Goal: Obtain resource: Download file/media

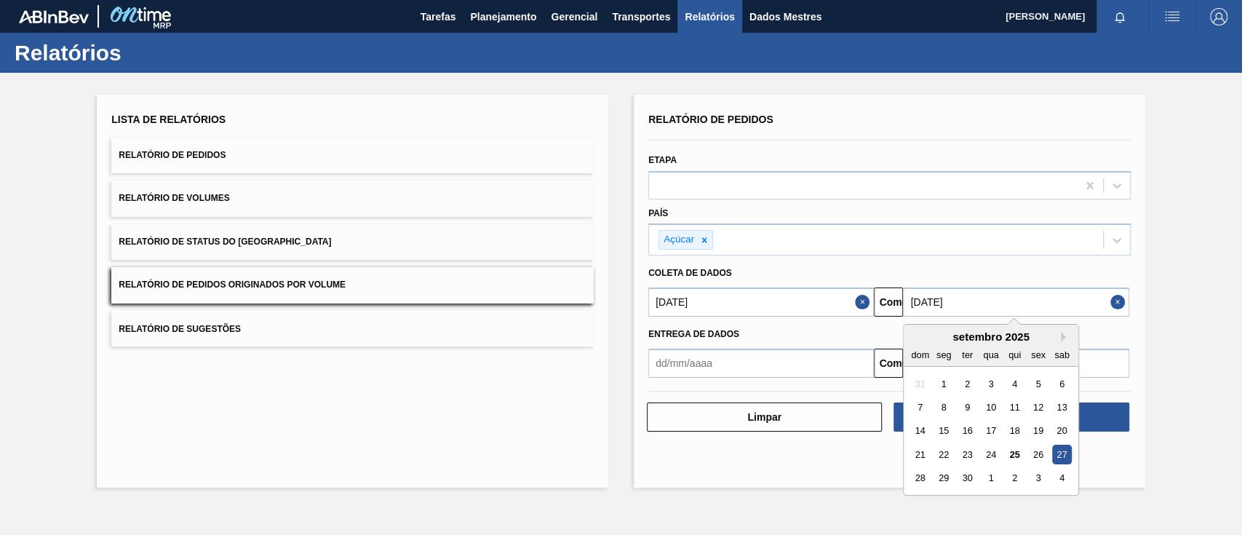
click at [1031, 294] on input "[DATE]" at bounding box center [1016, 301] width 226 height 29
click at [964, 479] on font "30" at bounding box center [968, 478] width 10 height 11
type input "[DATE]"
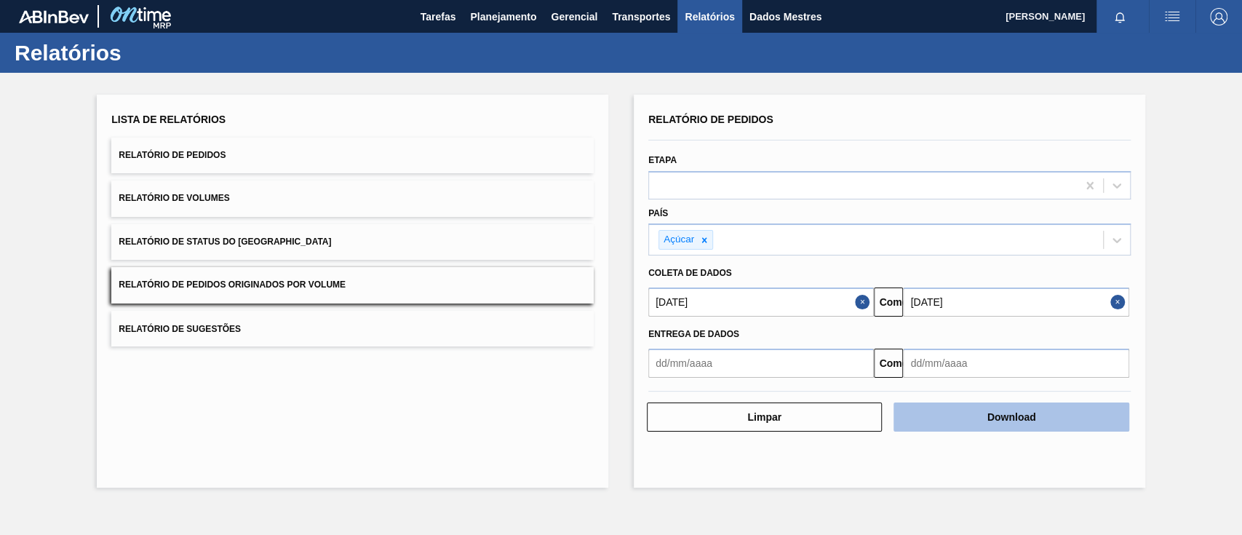
click at [1002, 411] on font "Download" at bounding box center [1012, 417] width 49 height 12
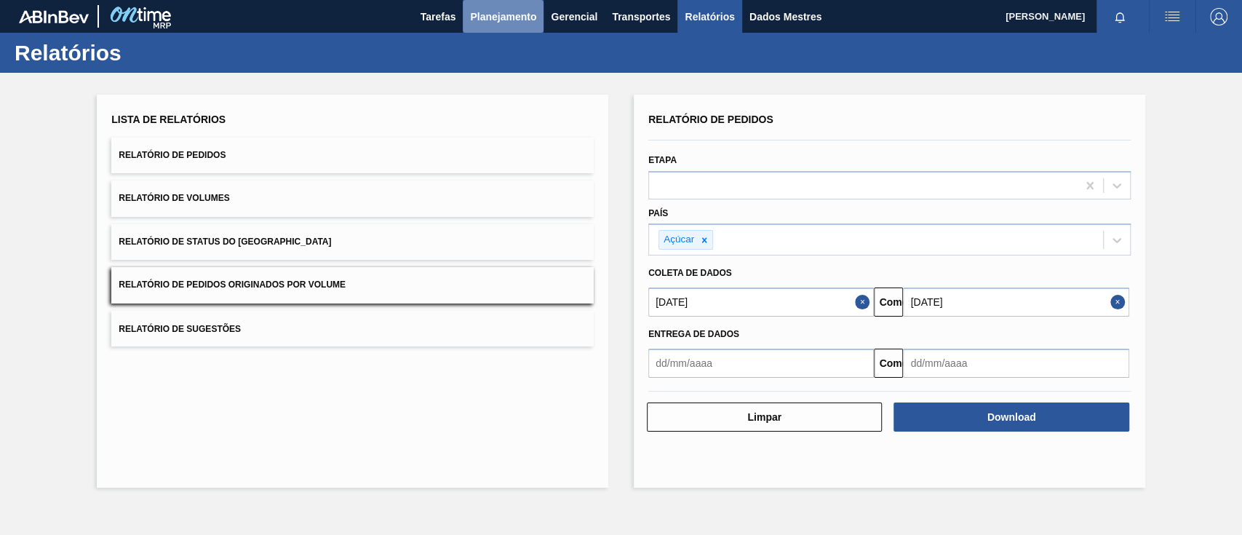
click at [483, 17] on font "Planejamento" at bounding box center [503, 17] width 66 height 12
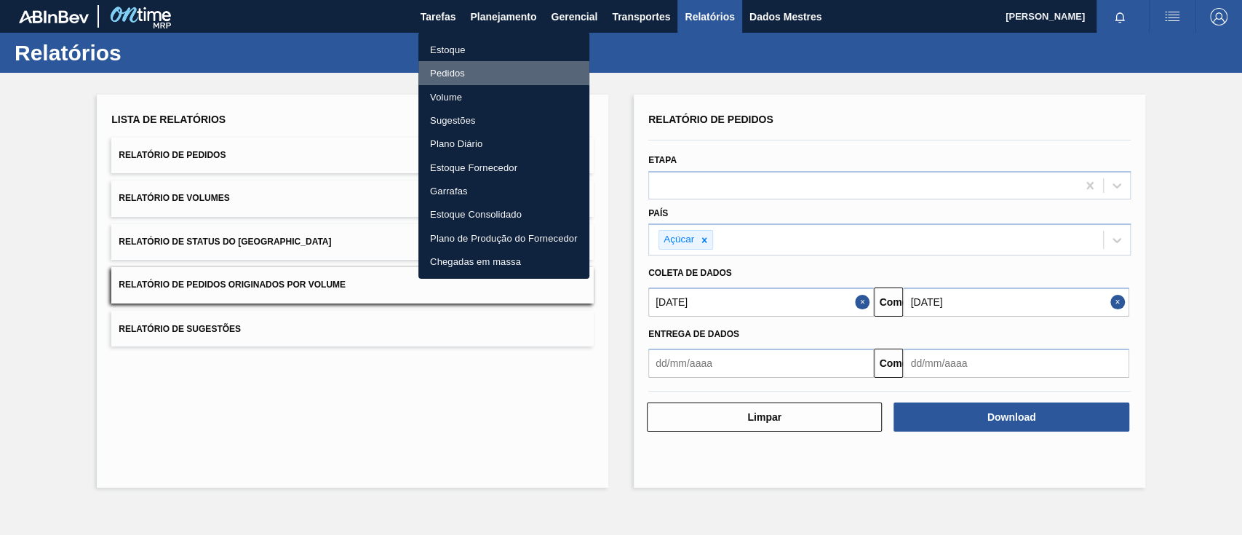
click at [455, 68] on font "Pedidos" at bounding box center [447, 73] width 35 height 11
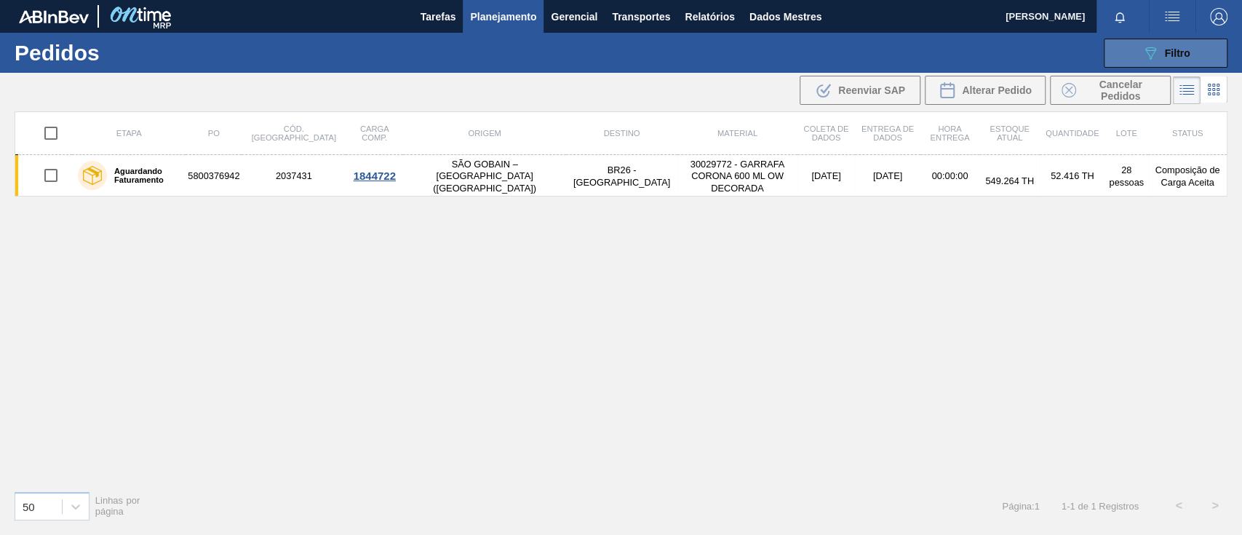
click at [1152, 55] on icon "089F7B8B-B2A5-4AFE-B5C0-19BA573D28AC" at bounding box center [1150, 52] width 17 height 17
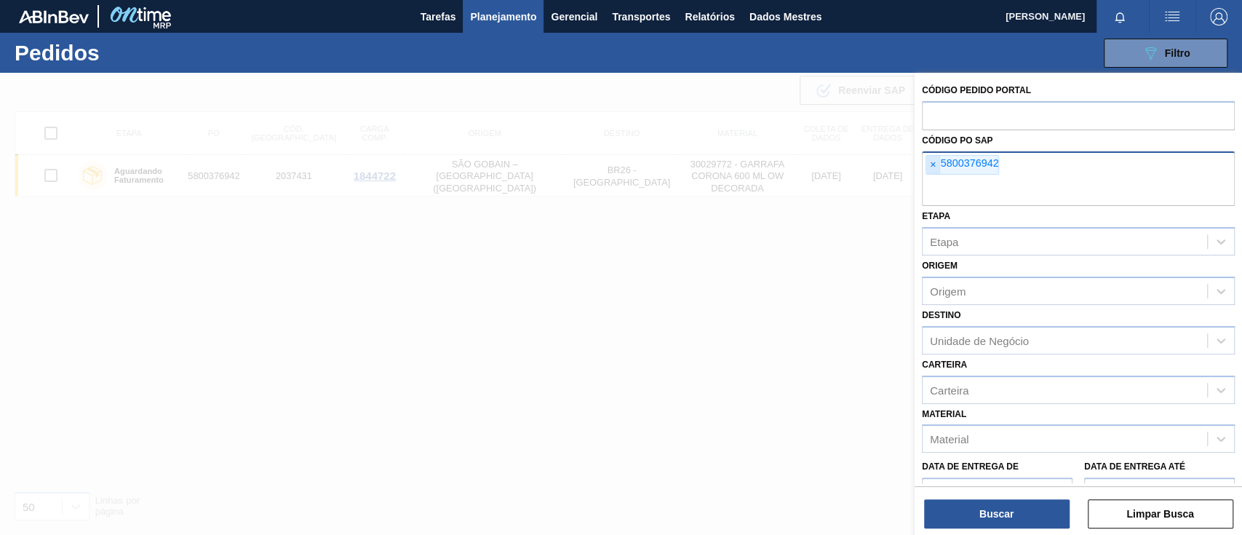
click at [936, 167] on span "×" at bounding box center [933, 165] width 14 height 19
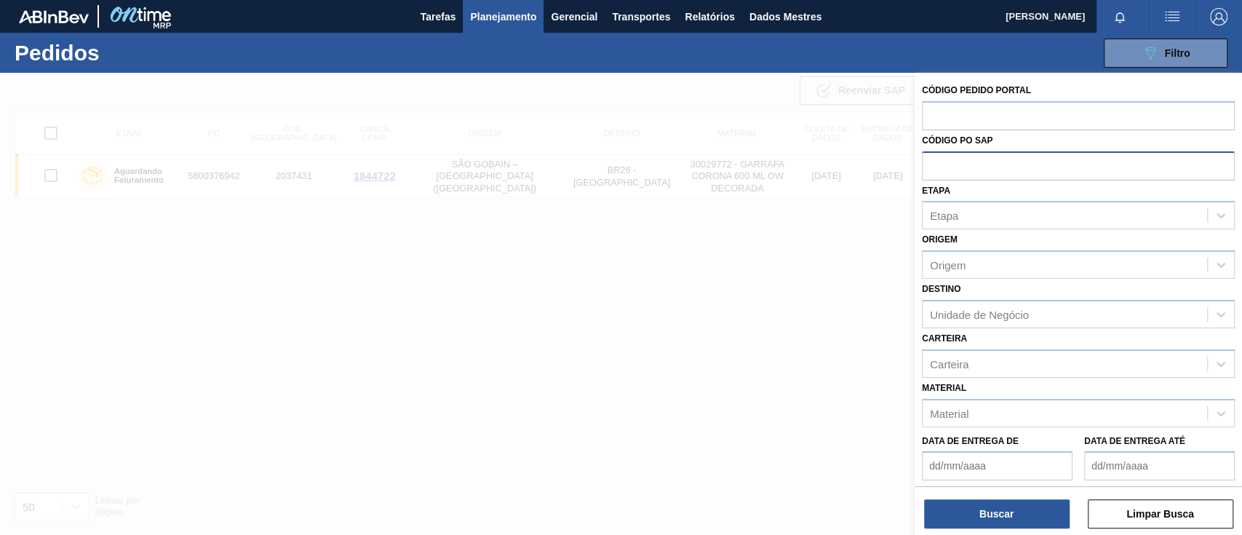
paste input "text"
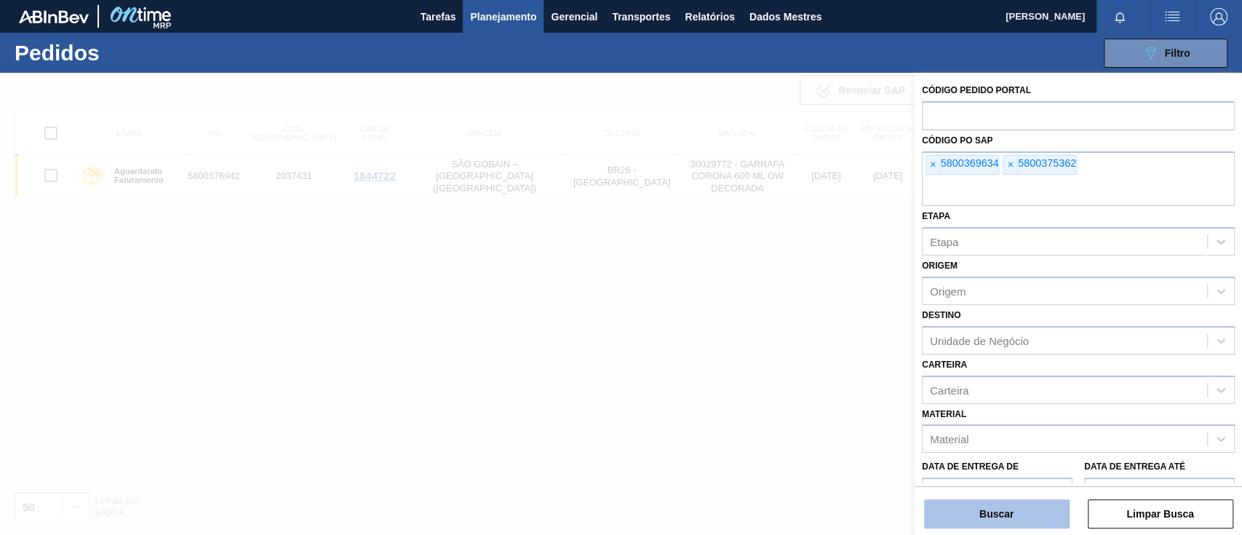
click at [1029, 513] on button "Buscar" at bounding box center [997, 513] width 146 height 29
